Goal: Task Accomplishment & Management: Use online tool/utility

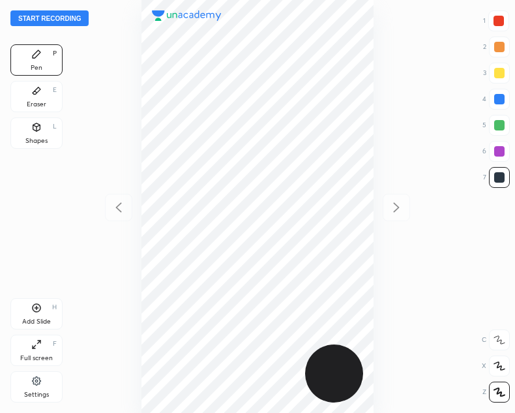
scroll to position [413, 306]
click at [40, 22] on button "Start recording" at bounding box center [49, 18] width 78 height 16
click at [40, 131] on icon at bounding box center [36, 127] width 10 height 10
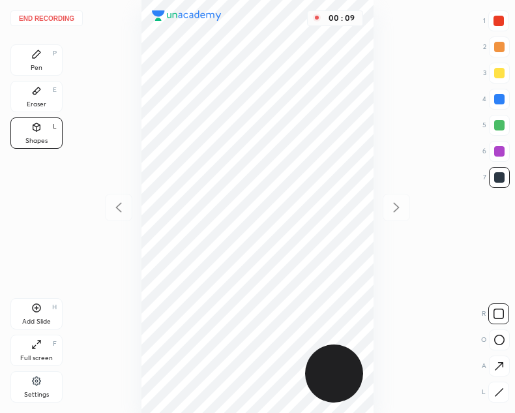
click at [25, 68] on div "Pen P" at bounding box center [36, 59] width 52 height 31
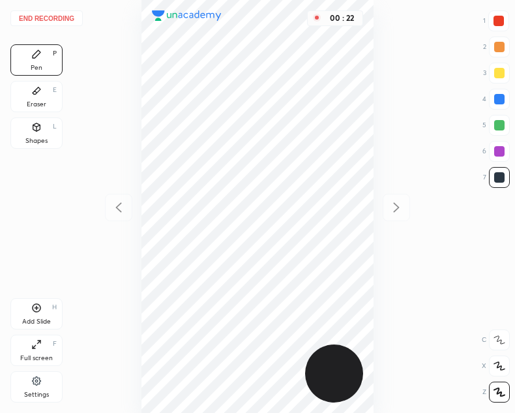
click at [34, 138] on div "Shapes" at bounding box center [36, 141] width 22 height 7
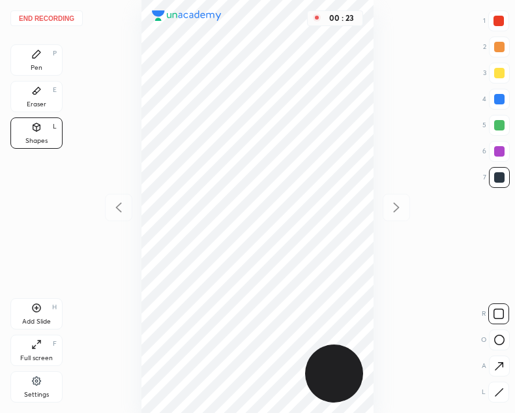
click at [499, 386] on div at bounding box center [498, 391] width 21 height 21
click at [42, 57] on div "Pen P" at bounding box center [36, 59] width 52 height 31
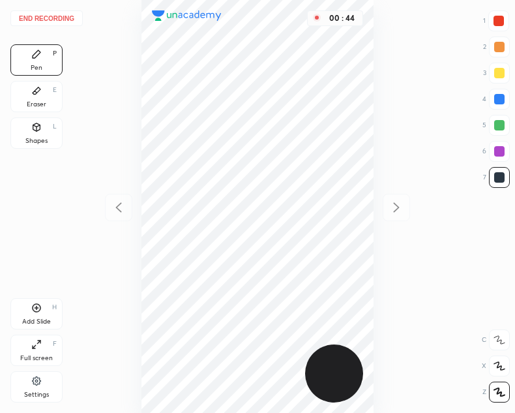
click at [482, 20] on div "1 2 3 4 5 6 7" at bounding box center [495, 101] width 27 height 183
click at [495, 22] on div at bounding box center [499, 21] width 10 height 10
click at [492, 175] on div at bounding box center [499, 177] width 21 height 21
click at [44, 308] on div "Add Slide H" at bounding box center [36, 313] width 52 height 31
click at [121, 215] on icon at bounding box center [119, 208] width 16 height 16
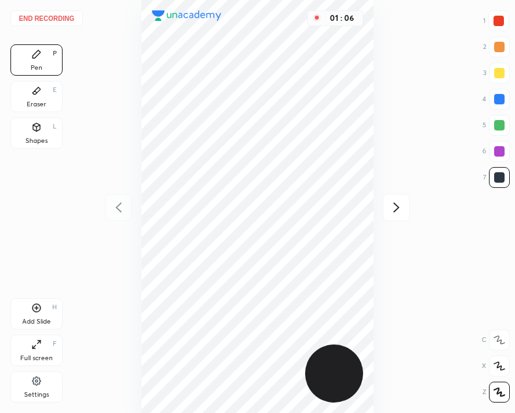
click at [411, 205] on div "End recording 1 2 3 4 5 6 7 R O A L C X Z Erase all C X Z Pen P Eraser E Shapes…" at bounding box center [257, 206] width 515 height 413
click at [393, 205] on icon at bounding box center [397, 208] width 16 height 16
click at [124, 203] on icon at bounding box center [119, 208] width 16 height 16
click at [399, 208] on icon at bounding box center [397, 208] width 16 height 16
click at [113, 213] on icon at bounding box center [119, 208] width 16 height 16
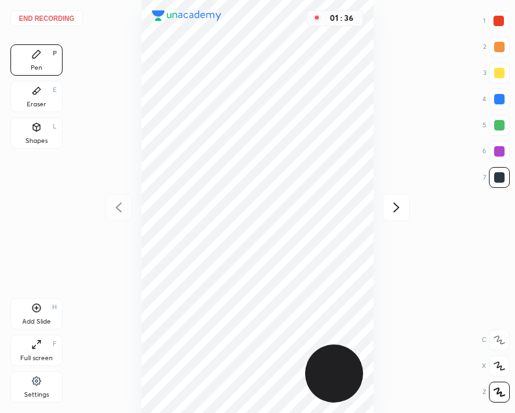
click at [499, 23] on div at bounding box center [499, 21] width 10 height 10
click at [403, 207] on icon at bounding box center [397, 208] width 16 height 16
click at [125, 207] on icon at bounding box center [119, 208] width 16 height 16
click at [396, 209] on icon at bounding box center [397, 207] width 6 height 10
click at [117, 207] on icon at bounding box center [119, 208] width 16 height 16
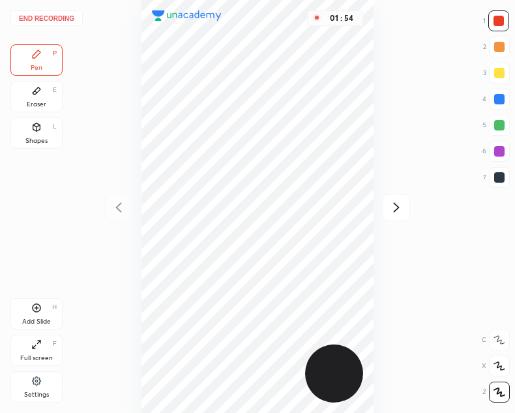
click at [36, 138] on div "Shapes" at bounding box center [36, 141] width 22 height 7
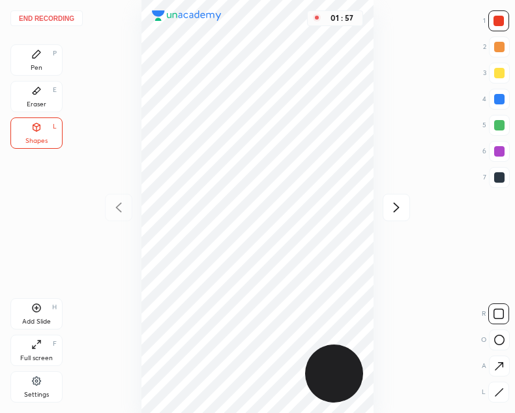
click at [35, 63] on div "Pen P" at bounding box center [36, 59] width 52 height 31
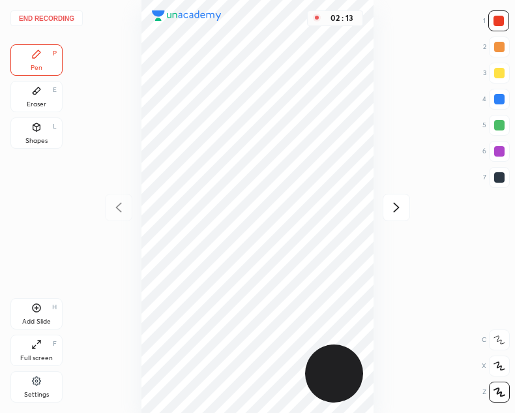
click at [492, 171] on div at bounding box center [499, 177] width 21 height 21
click at [37, 304] on icon at bounding box center [36, 308] width 10 height 10
click at [116, 209] on icon at bounding box center [119, 208] width 16 height 16
click at [48, 91] on div "Eraser E" at bounding box center [36, 96] width 52 height 31
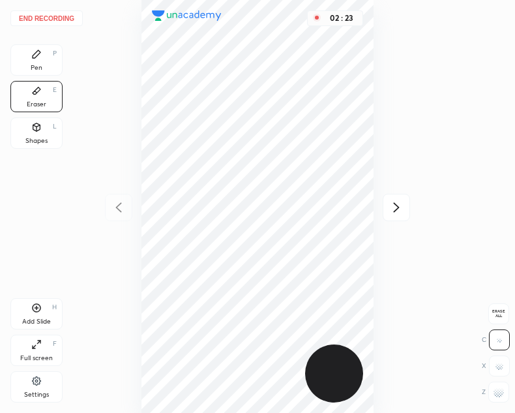
click at [37, 58] on icon at bounding box center [36, 54] width 10 height 10
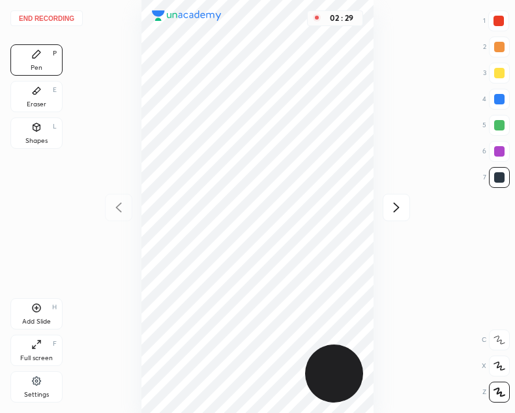
click at [402, 207] on icon at bounding box center [397, 208] width 16 height 16
click at [133, 198] on div "02 : 31" at bounding box center [257, 206] width 306 height 413
click at [119, 205] on icon at bounding box center [119, 208] width 16 height 16
click at [398, 209] on icon at bounding box center [397, 208] width 16 height 16
click at [115, 207] on icon at bounding box center [119, 208] width 16 height 16
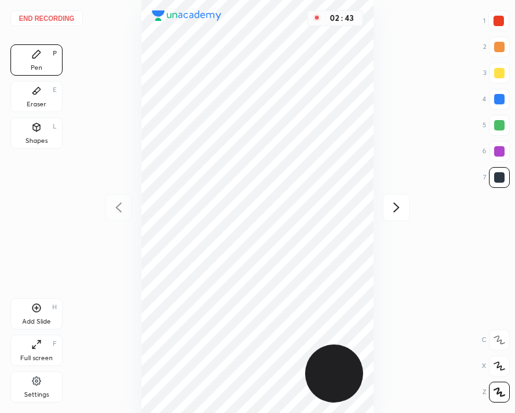
click at [393, 205] on icon at bounding box center [397, 208] width 16 height 16
click at [118, 211] on icon at bounding box center [119, 208] width 16 height 16
click at [403, 205] on icon at bounding box center [397, 208] width 16 height 16
click at [117, 208] on icon at bounding box center [118, 207] width 6 height 10
click at [400, 208] on icon at bounding box center [397, 208] width 16 height 16
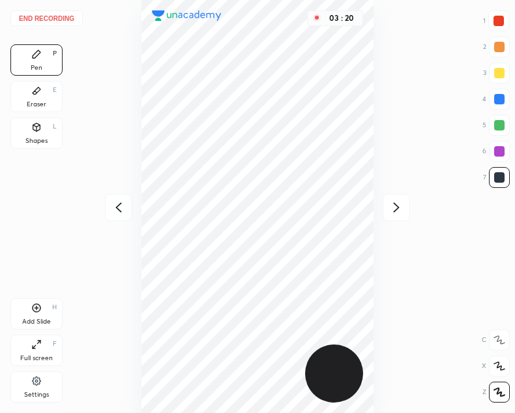
click at [41, 130] on icon at bounding box center [36, 127] width 10 height 10
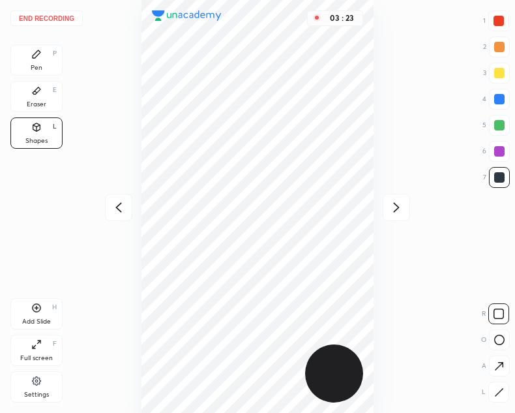
click at [35, 58] on icon at bounding box center [37, 54] width 8 height 8
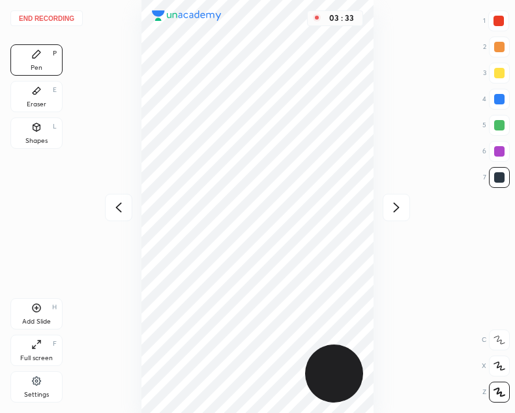
click at [115, 209] on icon at bounding box center [119, 208] width 16 height 16
click at [111, 207] on div "03 : 33" at bounding box center [257, 206] width 306 height 413
click at [393, 203] on icon at bounding box center [397, 208] width 16 height 16
click at [394, 200] on icon at bounding box center [397, 208] width 16 height 16
click at [109, 215] on div at bounding box center [118, 207] width 27 height 27
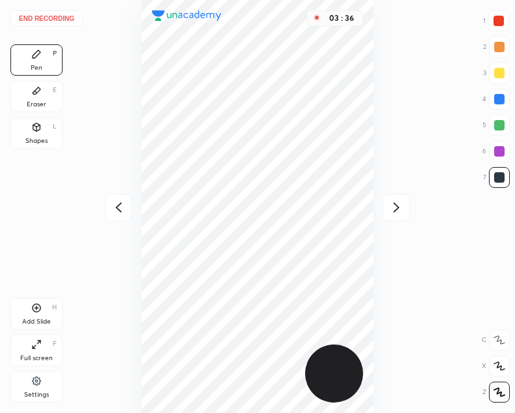
click at [44, 13] on button "End recording" at bounding box center [46, 18] width 72 height 16
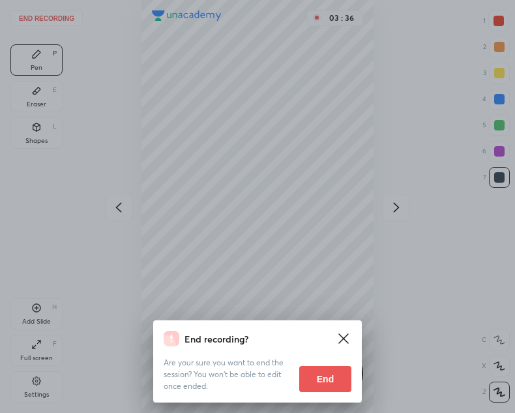
click at [332, 381] on button "End" at bounding box center [325, 379] width 52 height 26
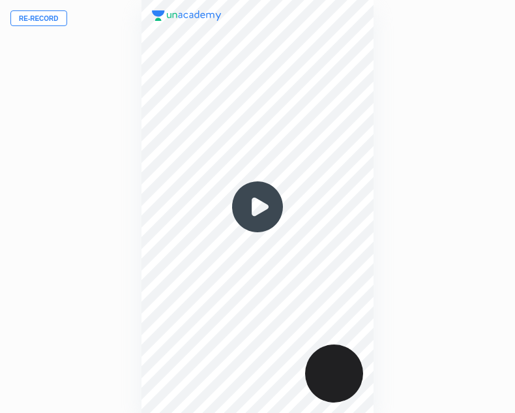
click at [254, 198] on img at bounding box center [257, 206] width 63 height 63
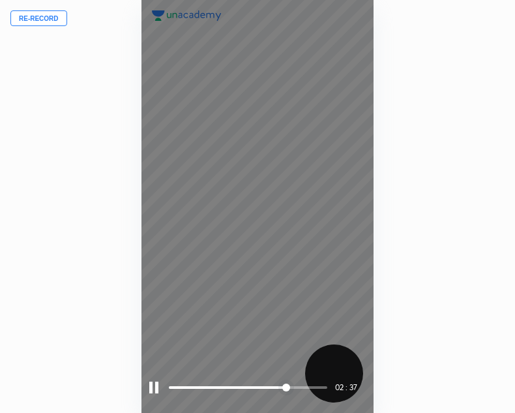
click at [152, 389] on div at bounding box center [153, 387] width 9 height 12
